Goal: Task Accomplishment & Management: Use online tool/utility

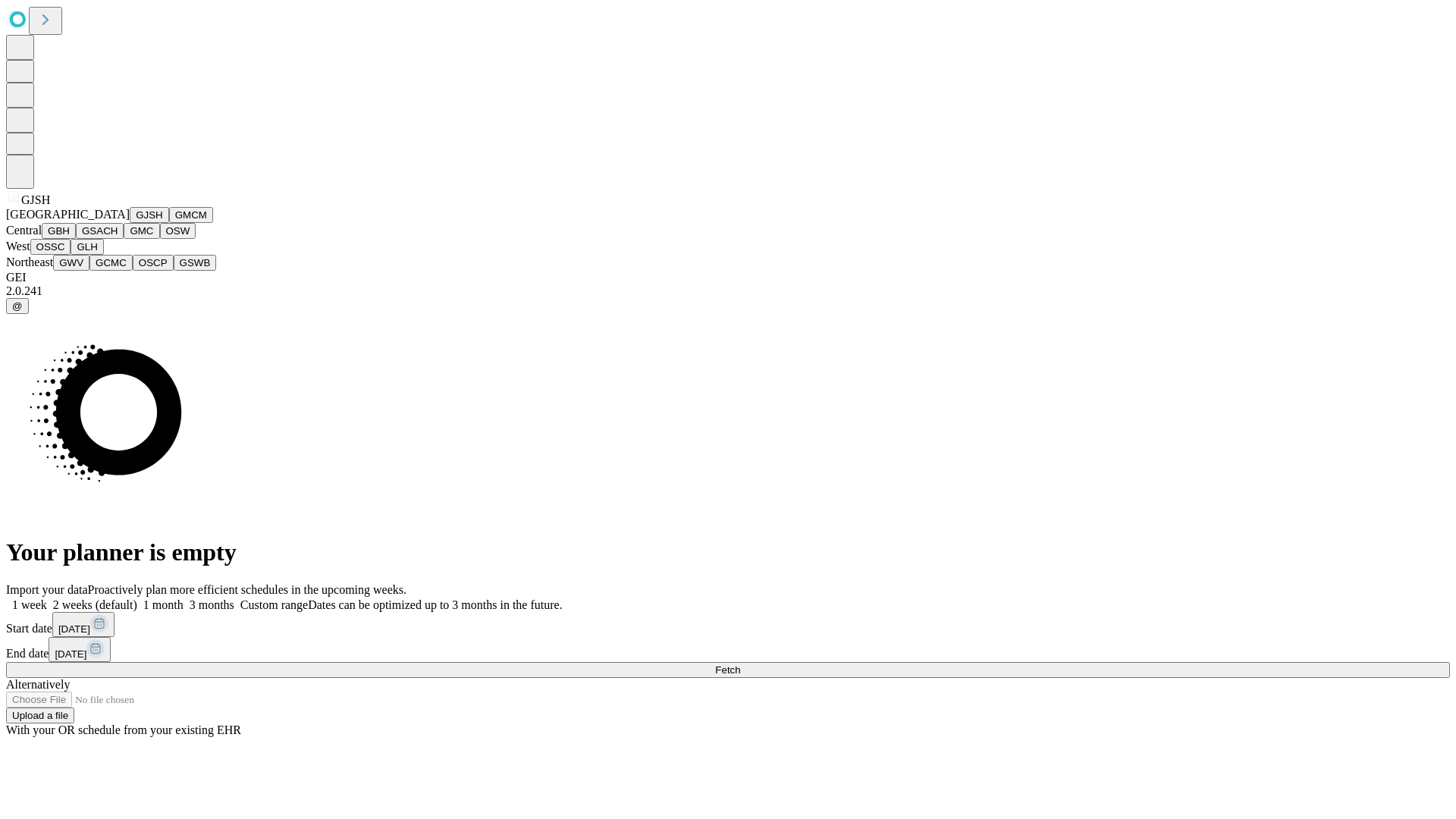
click at [129, 223] on button "GJSH" at bounding box center [148, 215] width 39 height 16
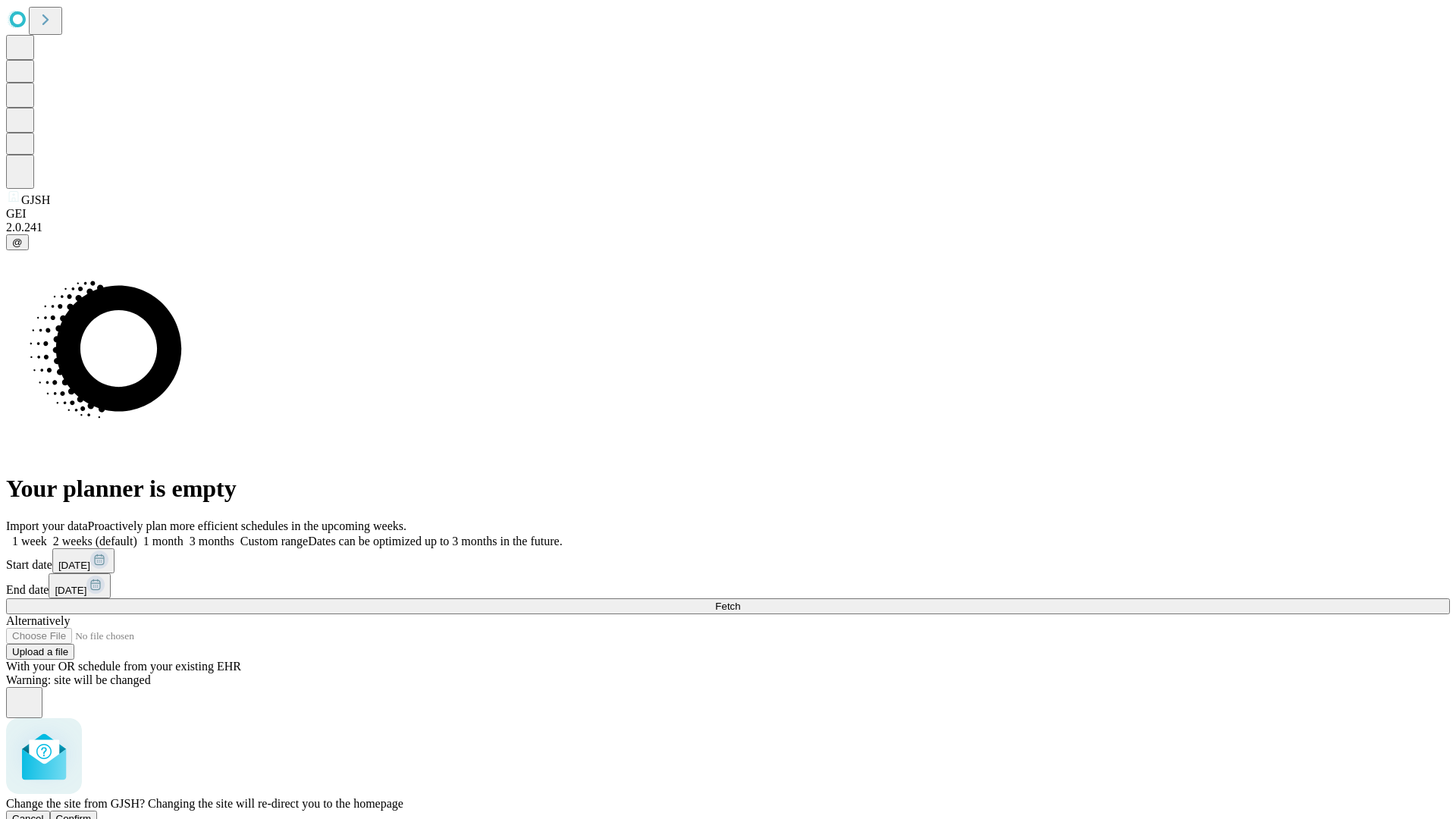
click at [92, 813] on span "Confirm" at bounding box center [74, 819] width 35 height 11
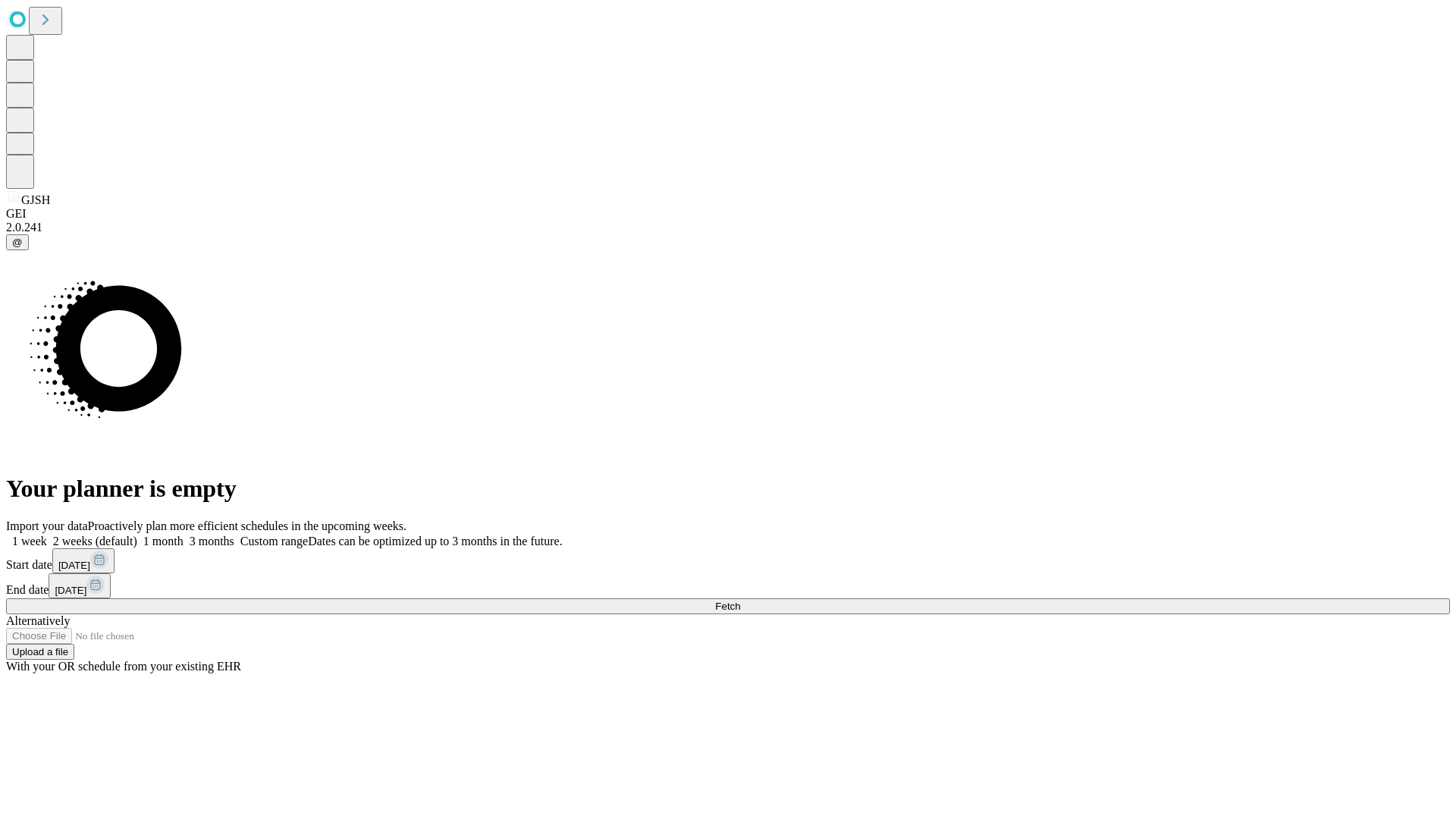
click at [184, 535] on label "1 month" at bounding box center [160, 540] width 46 height 12
click at [740, 601] on span "Fetch" at bounding box center [728, 606] width 25 height 11
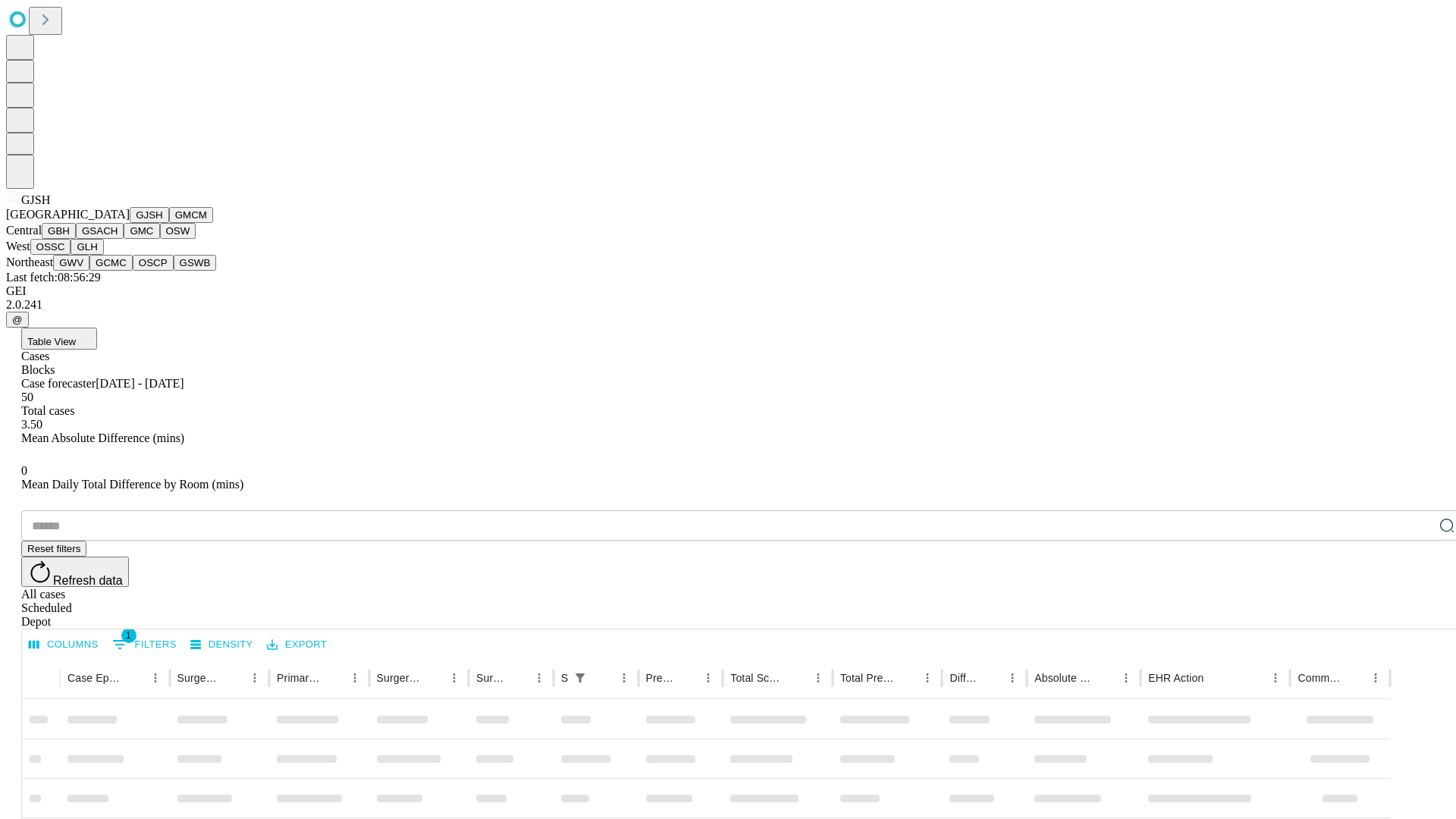
click at [170, 223] on button "GMCM" at bounding box center [192, 215] width 44 height 16
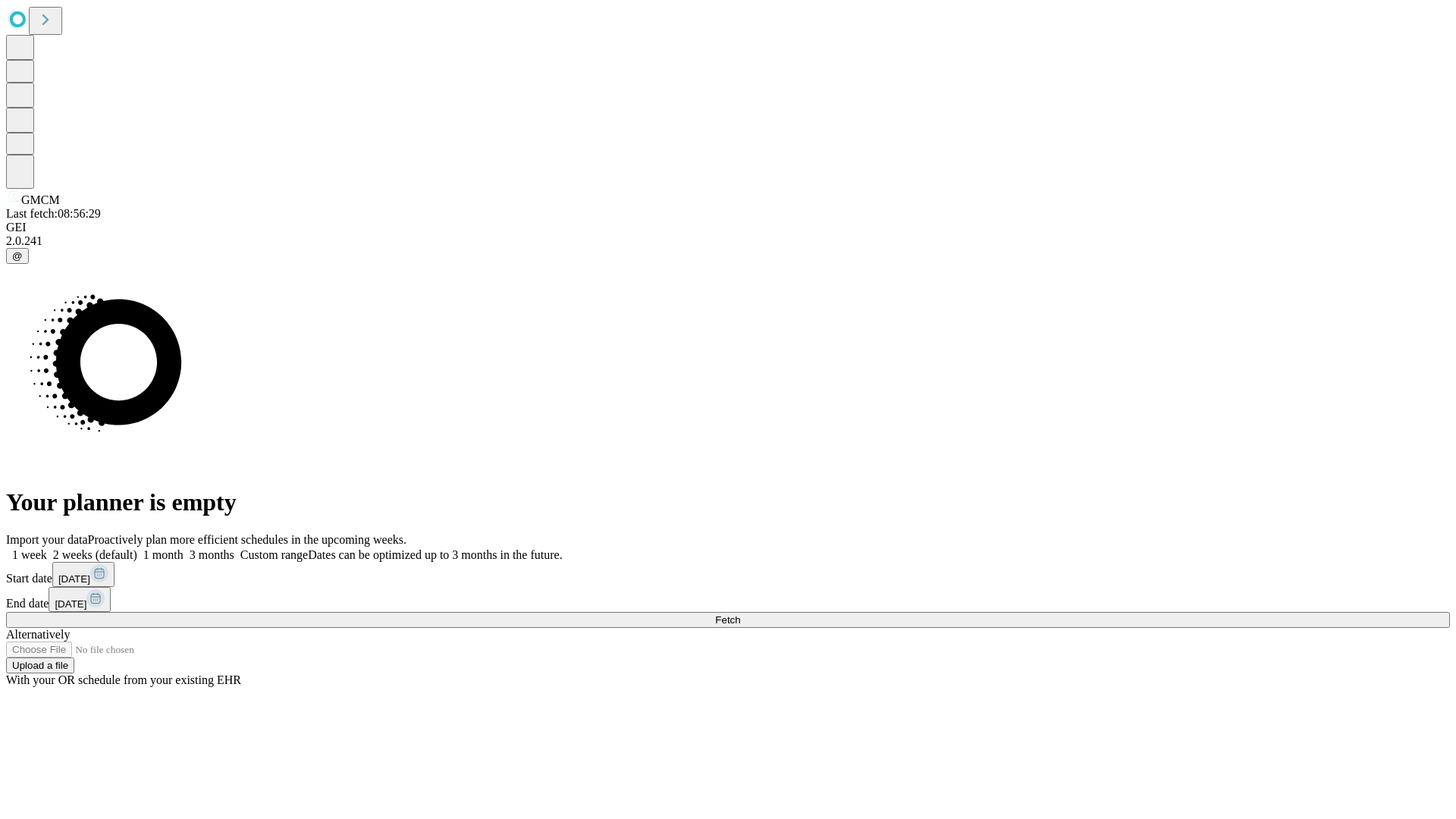
click at [184, 549] on label "1 month" at bounding box center [160, 555] width 46 height 12
click at [740, 614] on span "Fetch" at bounding box center [728, 620] width 25 height 11
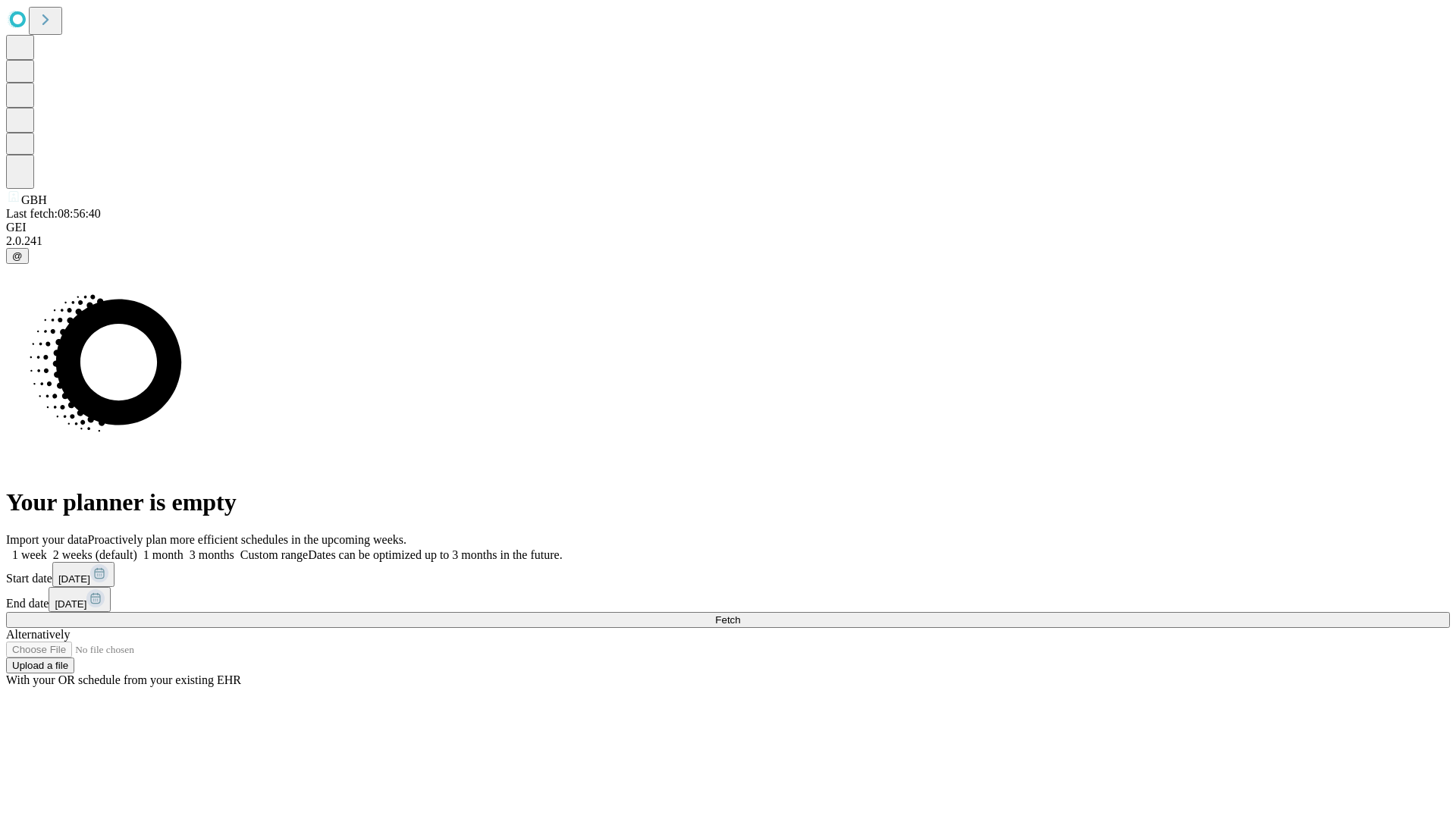
click at [184, 549] on label "1 month" at bounding box center [160, 555] width 46 height 12
click at [740, 614] on span "Fetch" at bounding box center [728, 620] width 25 height 11
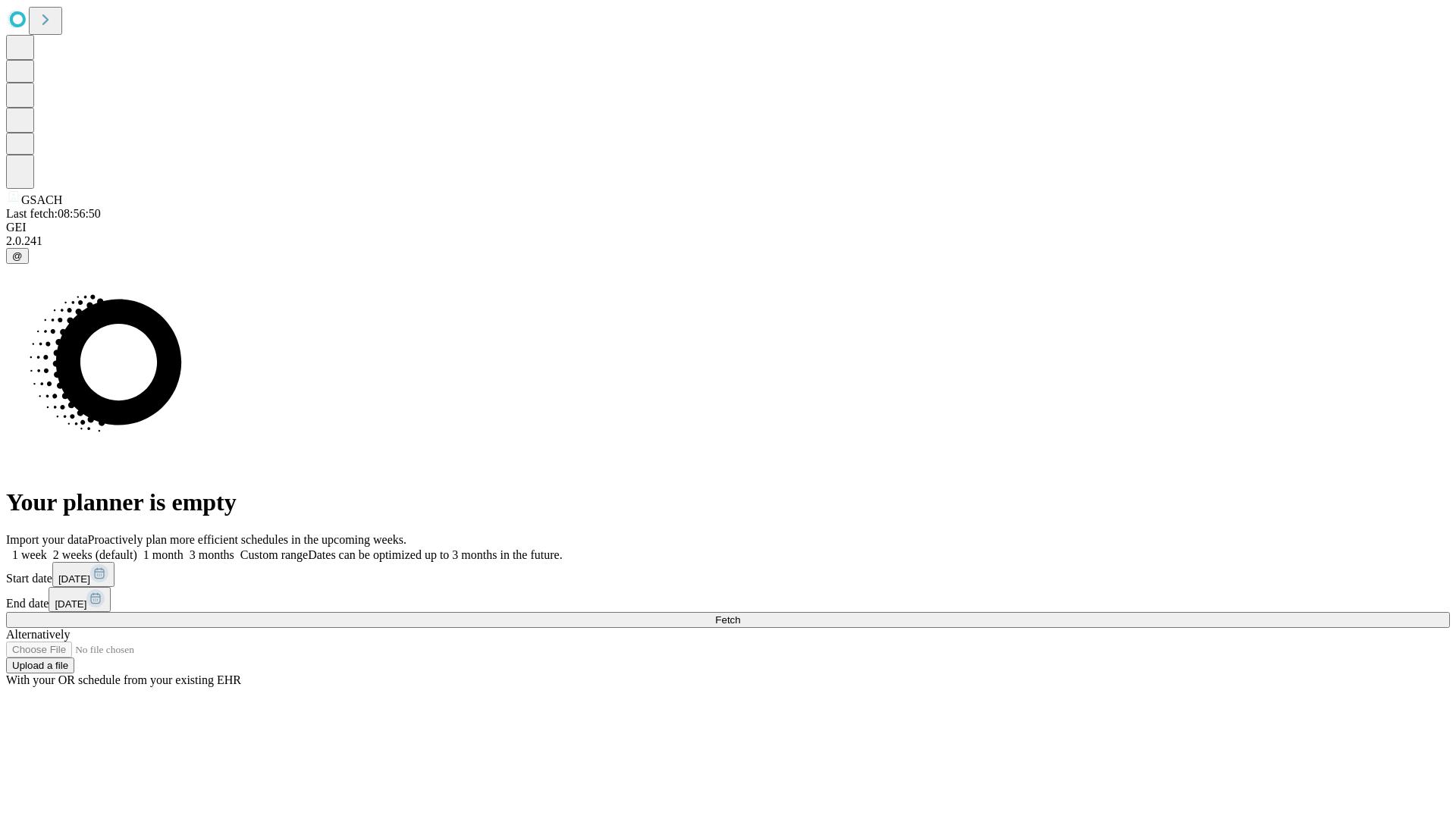
click at [184, 549] on label "1 month" at bounding box center [160, 555] width 46 height 12
click at [740, 614] on span "Fetch" at bounding box center [728, 620] width 25 height 11
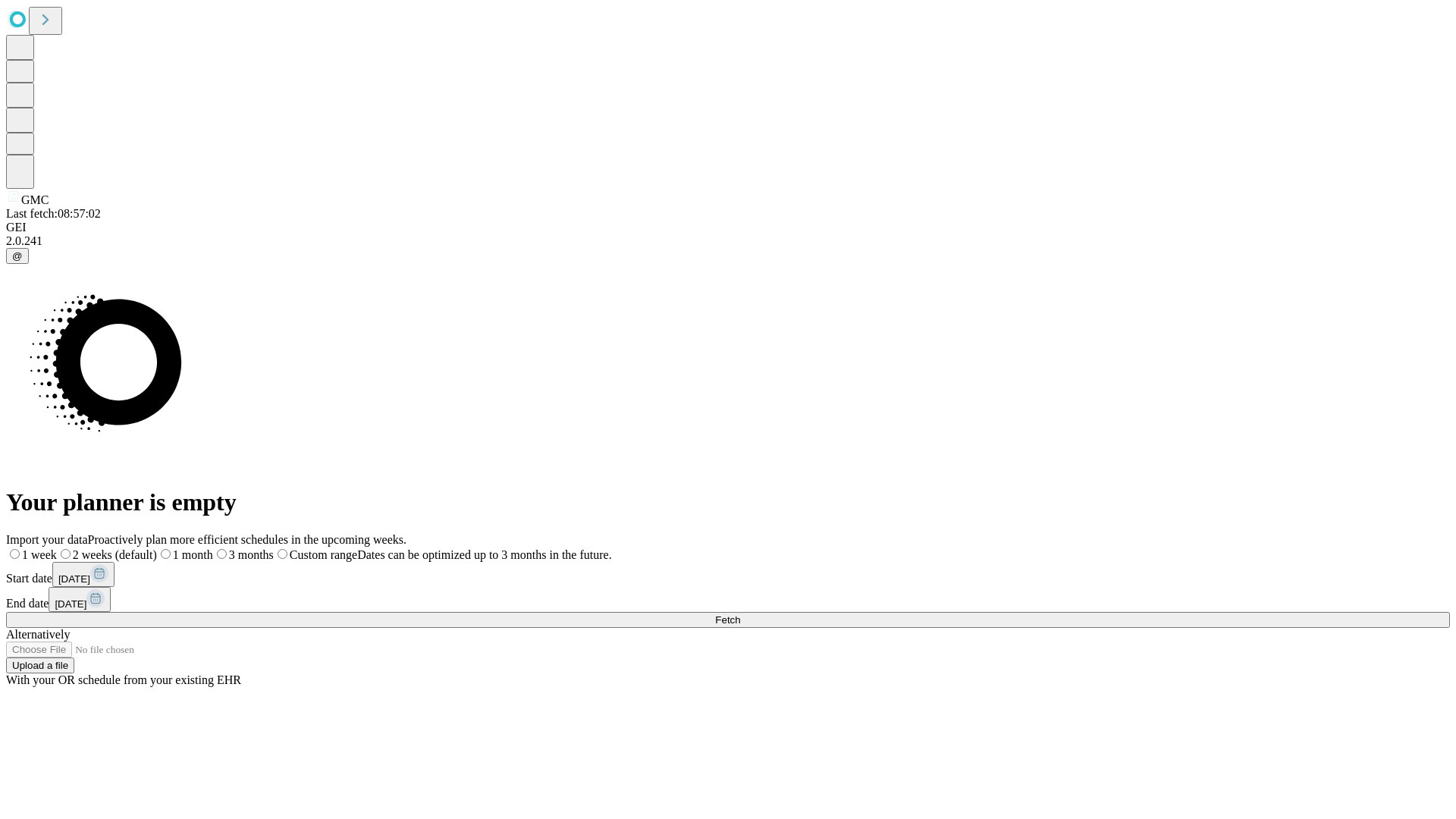
click at [740, 614] on span "Fetch" at bounding box center [728, 620] width 25 height 11
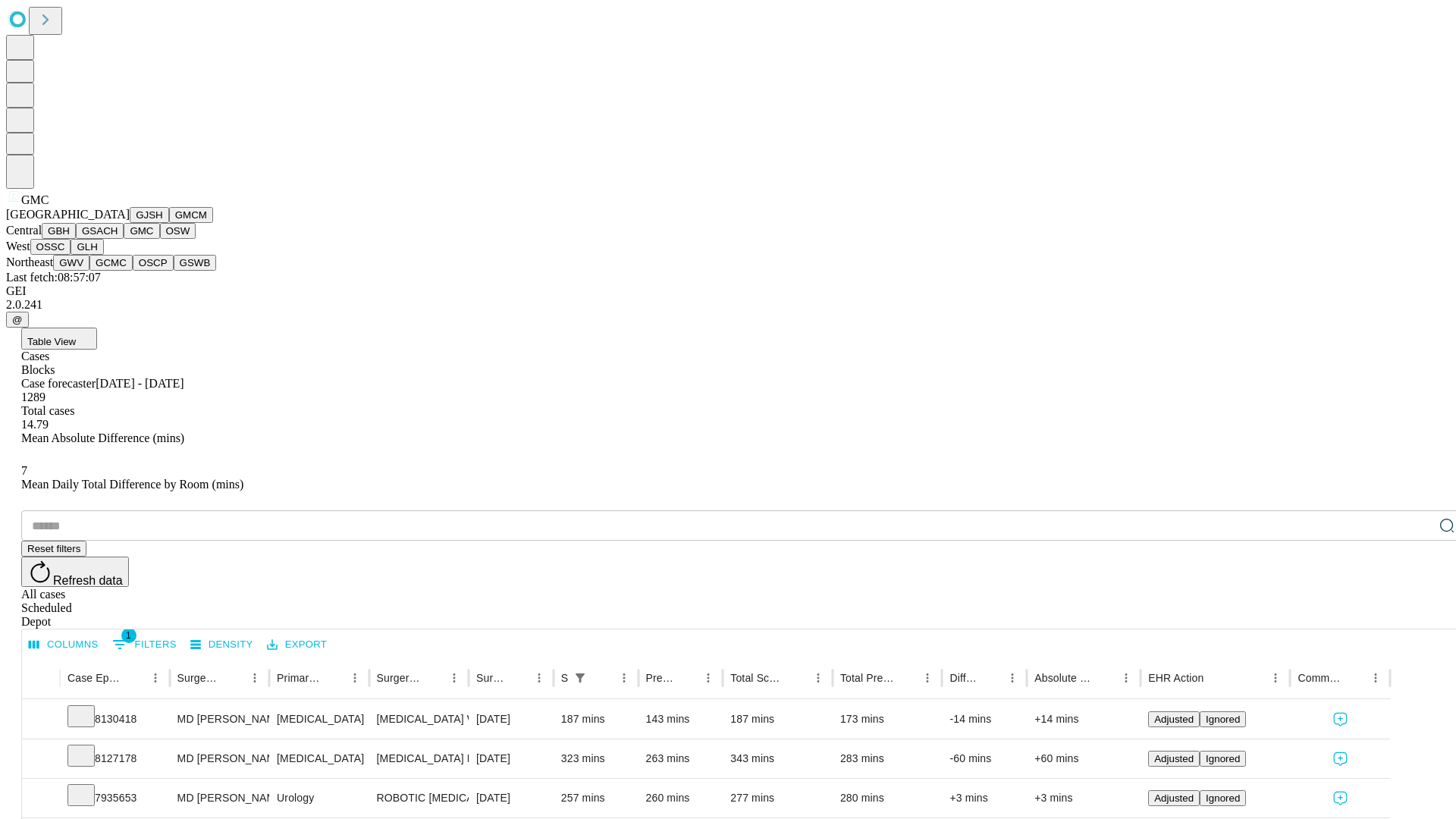
click at [160, 239] on button "OSW" at bounding box center [178, 231] width 36 height 16
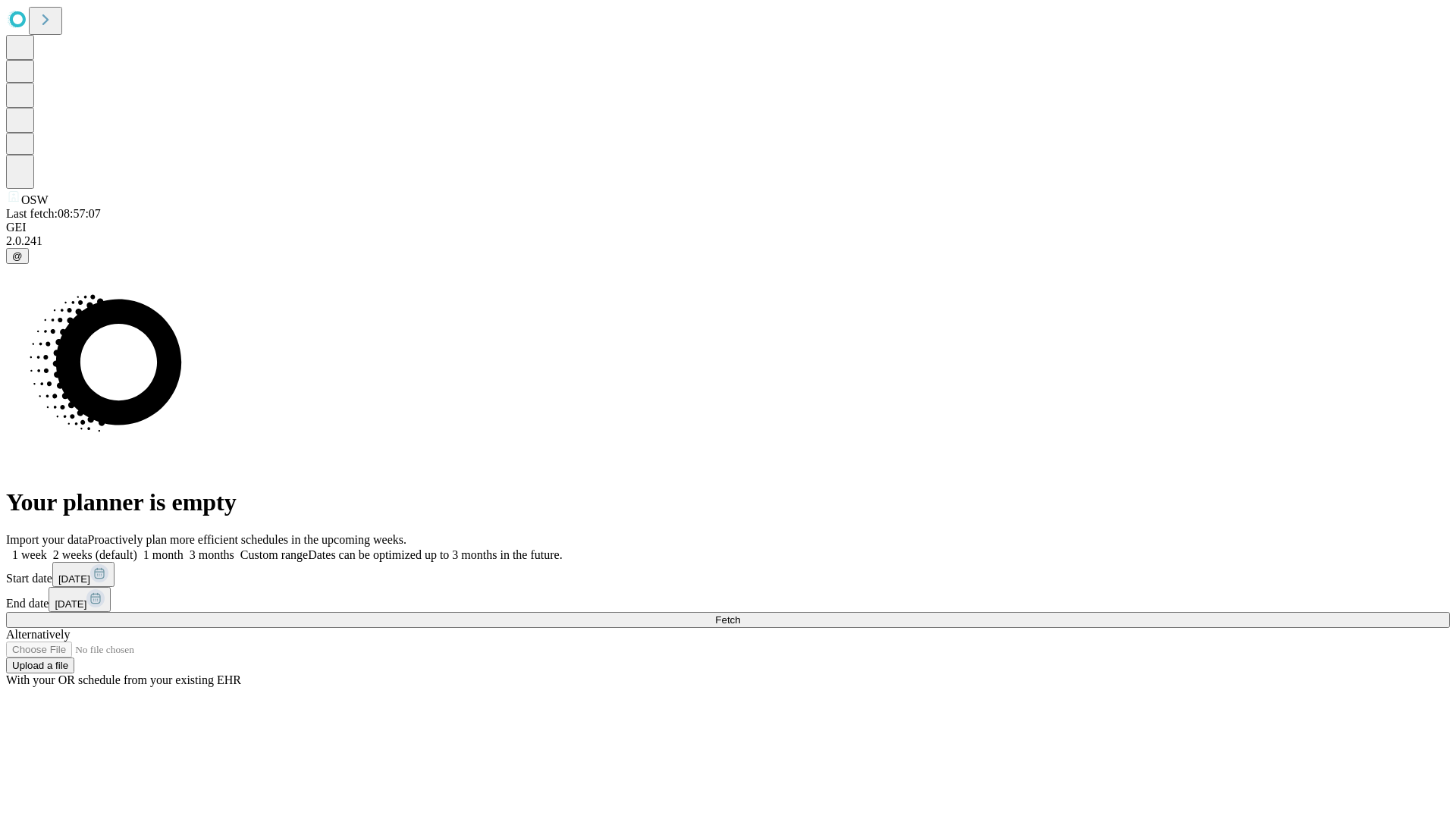
click at [184, 549] on label "1 month" at bounding box center [160, 555] width 46 height 12
click at [740, 614] on span "Fetch" at bounding box center [728, 620] width 25 height 11
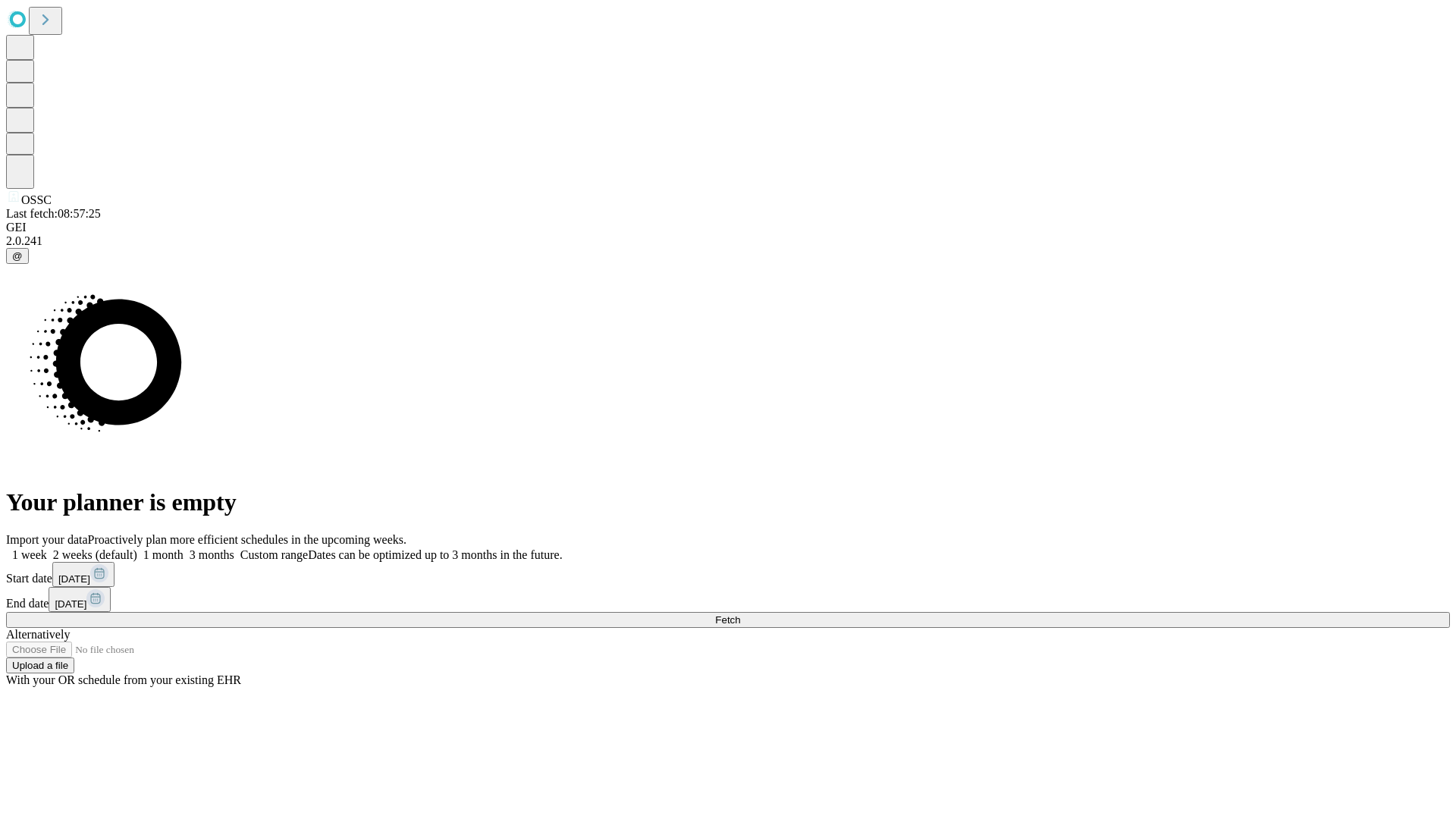
click at [184, 549] on label "1 month" at bounding box center [160, 555] width 46 height 12
click at [740, 614] on span "Fetch" at bounding box center [728, 620] width 25 height 11
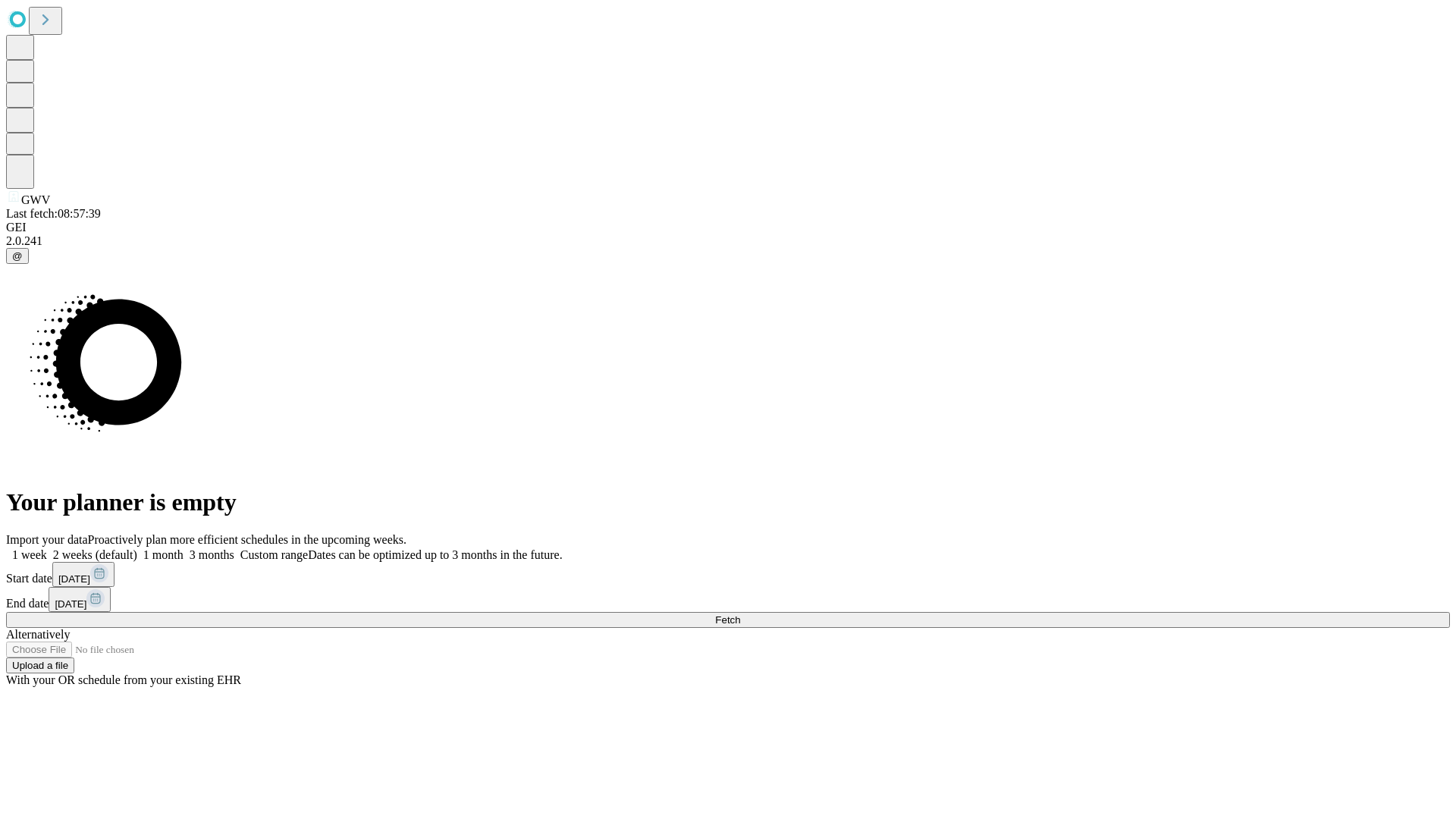
click at [184, 549] on label "1 month" at bounding box center [160, 555] width 46 height 12
click at [740, 614] on span "Fetch" at bounding box center [728, 620] width 25 height 11
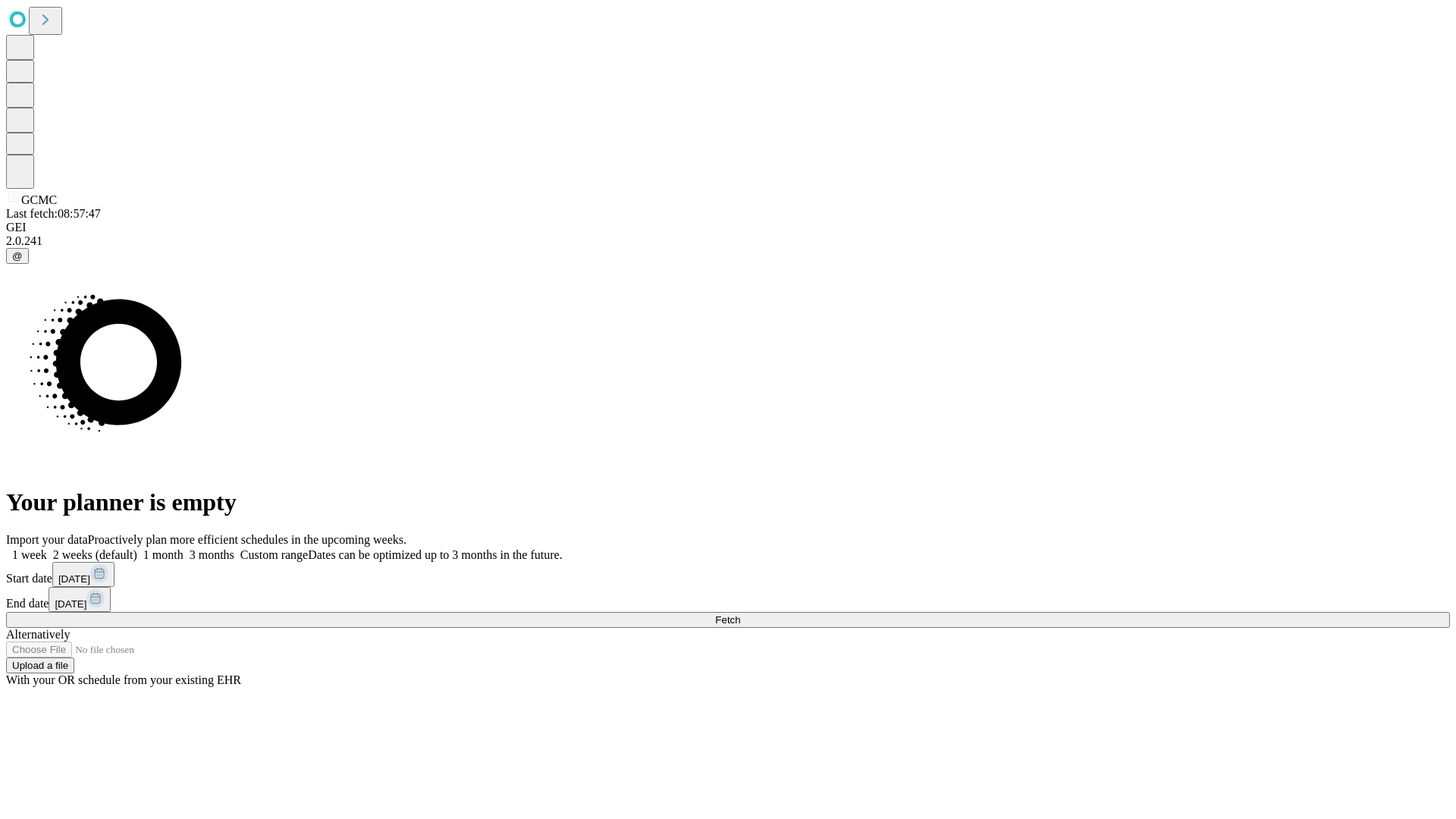
click at [184, 549] on label "1 month" at bounding box center [160, 555] width 46 height 12
click at [740, 614] on span "Fetch" at bounding box center [728, 620] width 25 height 11
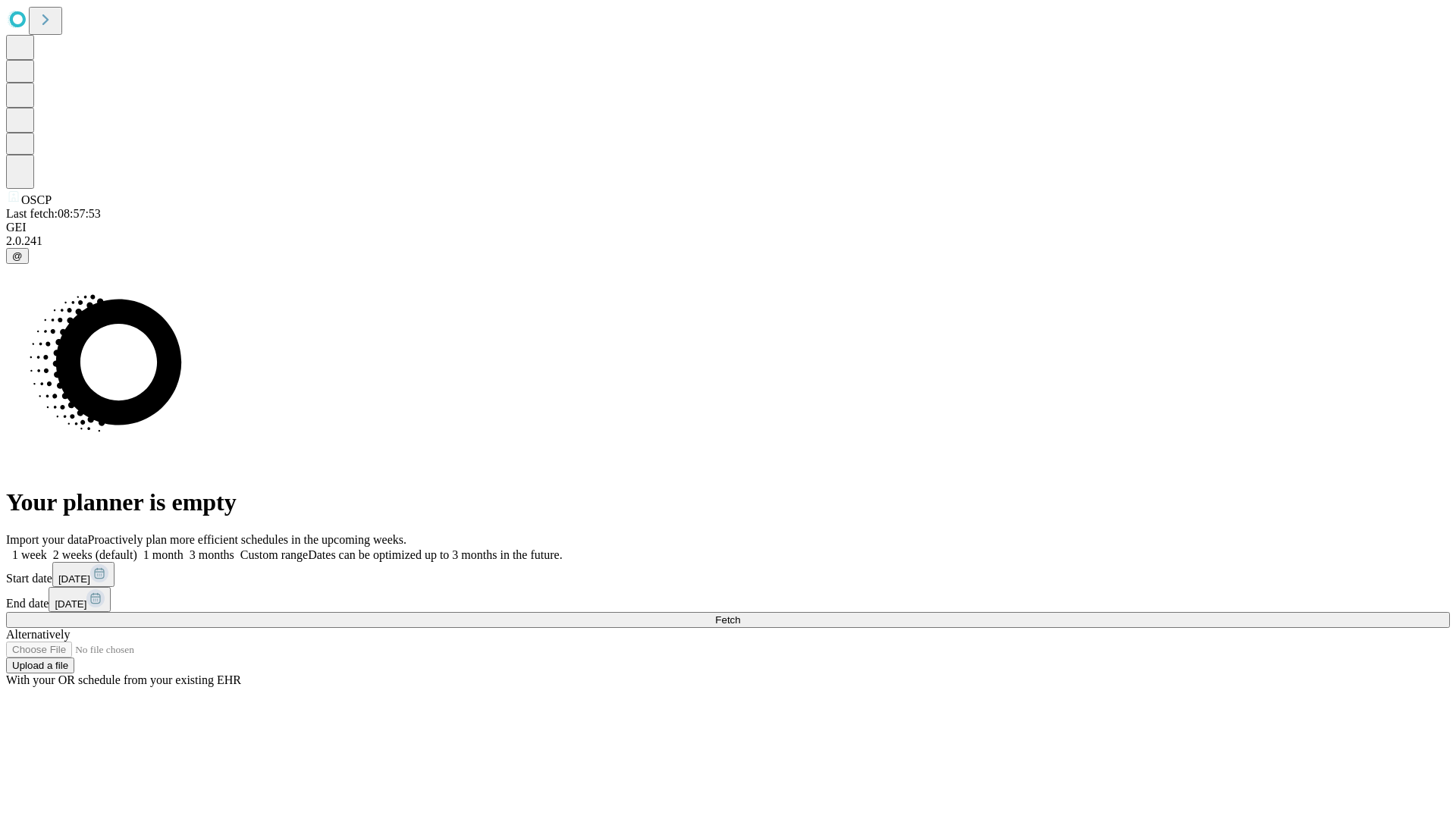
click at [184, 549] on label "1 month" at bounding box center [160, 555] width 46 height 12
click at [740, 614] on span "Fetch" at bounding box center [728, 620] width 25 height 11
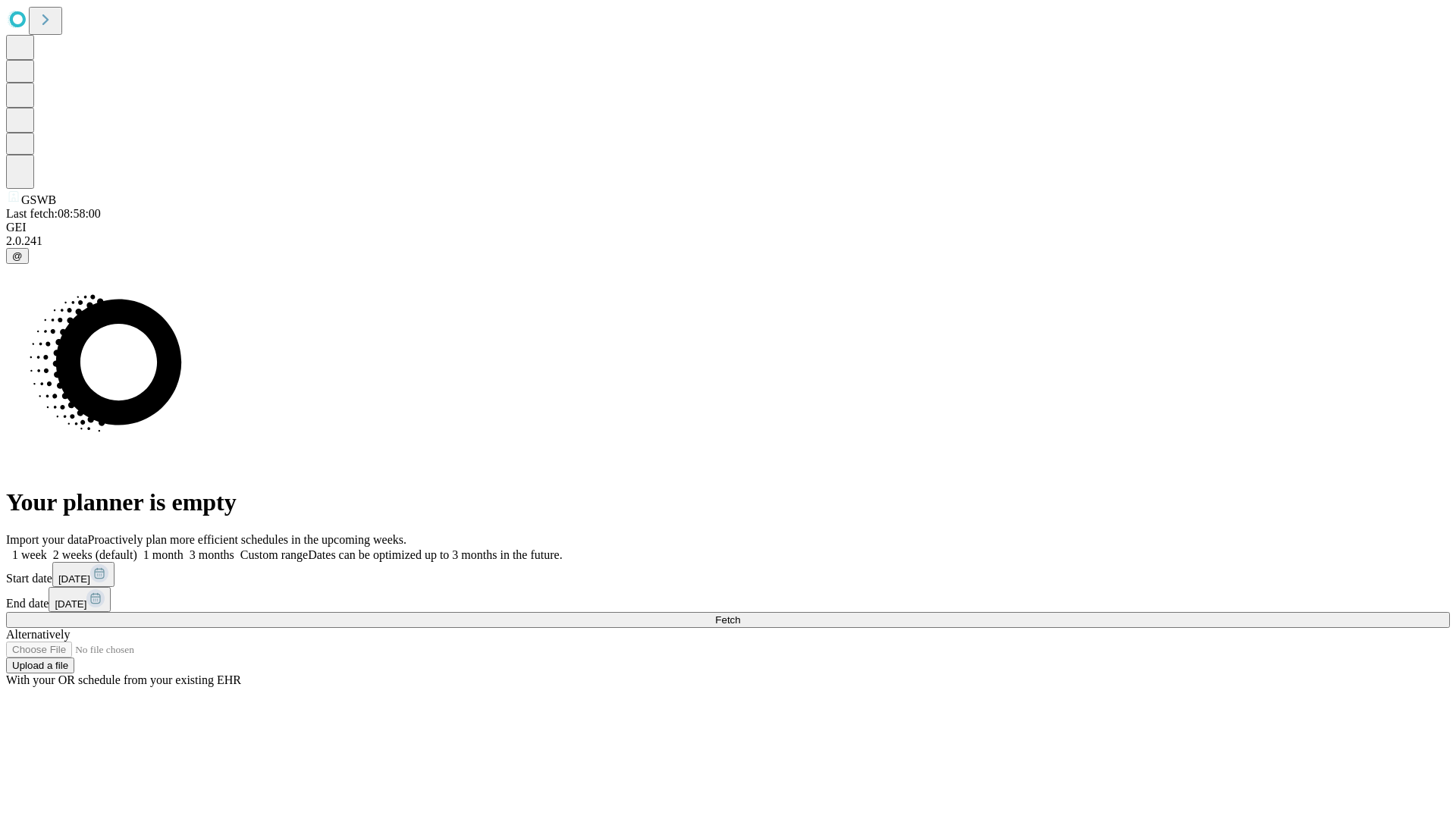
click at [184, 549] on label "1 month" at bounding box center [160, 555] width 46 height 12
click at [740, 614] on span "Fetch" at bounding box center [728, 620] width 25 height 11
